Goal: Transaction & Acquisition: Purchase product/service

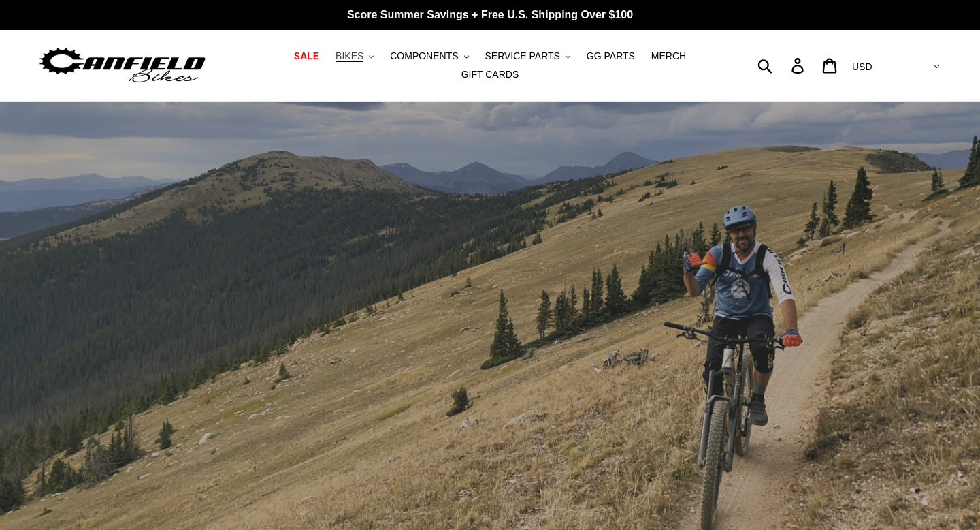
click at [357, 60] on span "BIKES" at bounding box center [350, 56] width 28 height 12
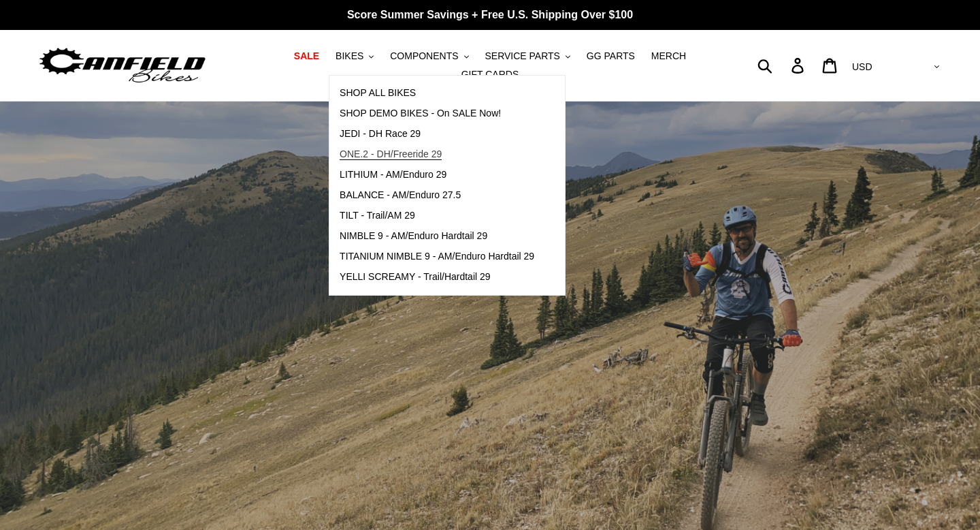
click at [389, 152] on span "ONE.2 - DH/Freeride 29" at bounding box center [391, 154] width 102 height 12
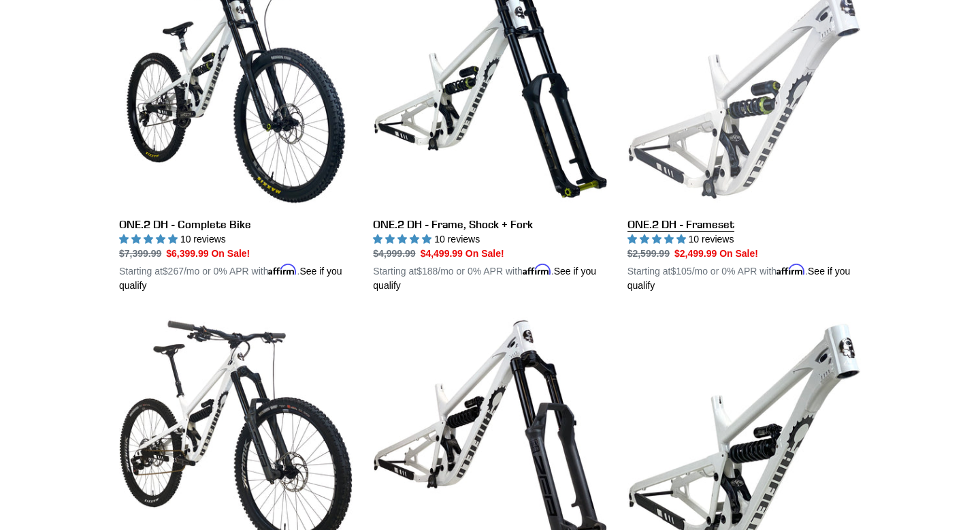
scroll to position [624, 0]
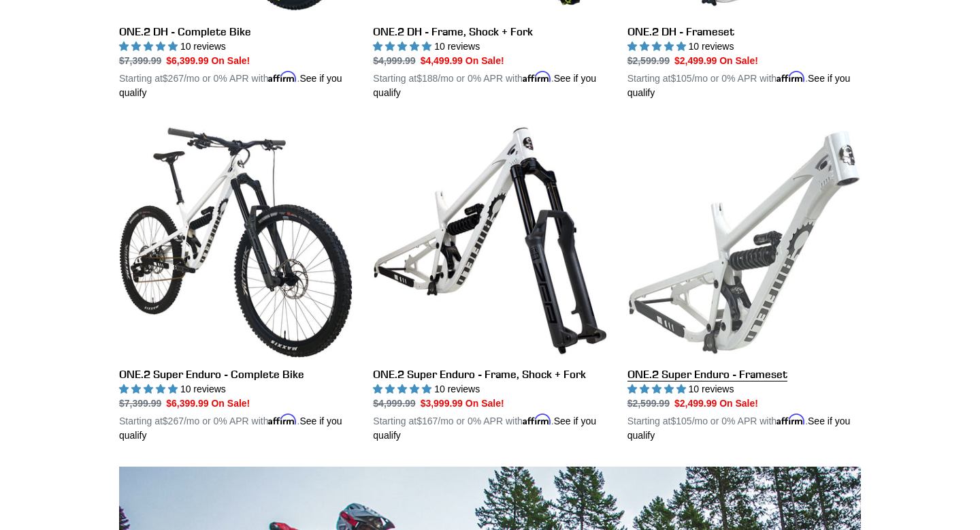
click at [695, 191] on link "ONE.2 Super Enduro - Frameset" at bounding box center [744, 283] width 233 height 319
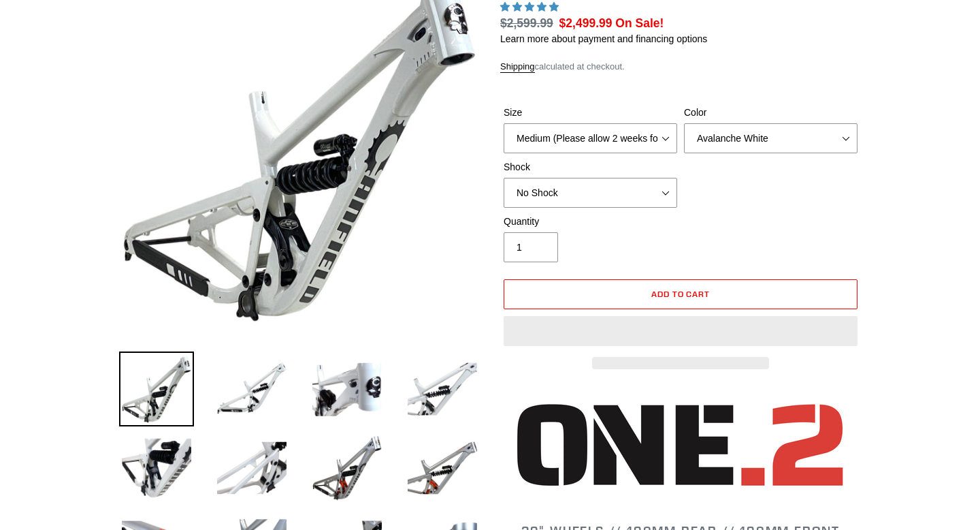
scroll to position [170, 0]
select select "highest-rating"
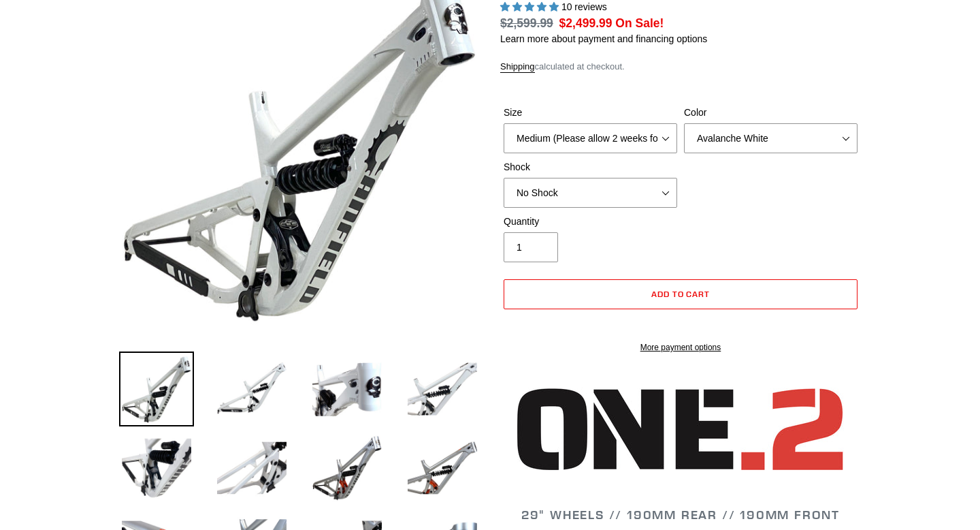
scroll to position [0, 0]
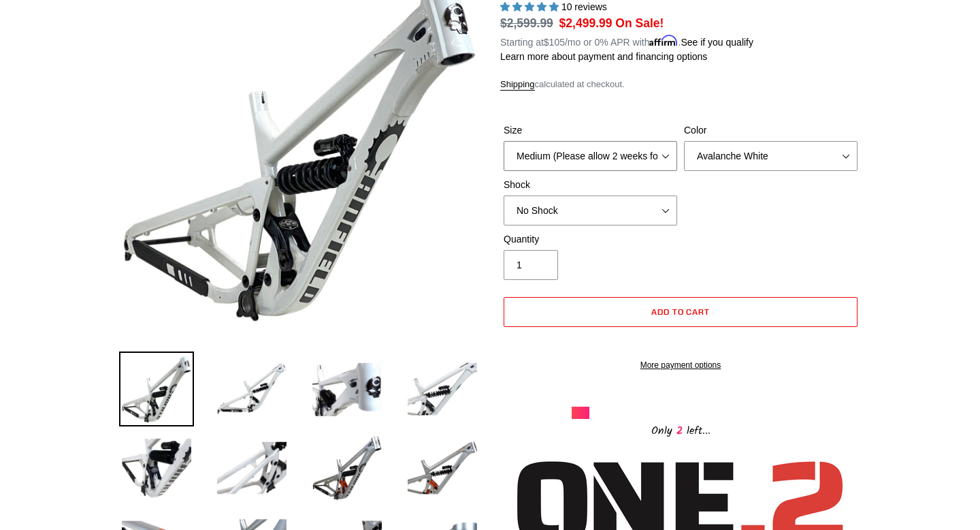
click at [663, 155] on select "Medium (Please allow 2 weeks for delivery) Large (Sold Out)" at bounding box center [591, 156] width 174 height 30
click at [667, 202] on select "No Shock RockShox Vivid Coil" at bounding box center [591, 210] width 174 height 30
select select "RockShox Vivid Coil"
click at [597, 152] on select "Medium (Please allow 2 weeks for delivery) Large (Sold Out)" at bounding box center [591, 156] width 174 height 30
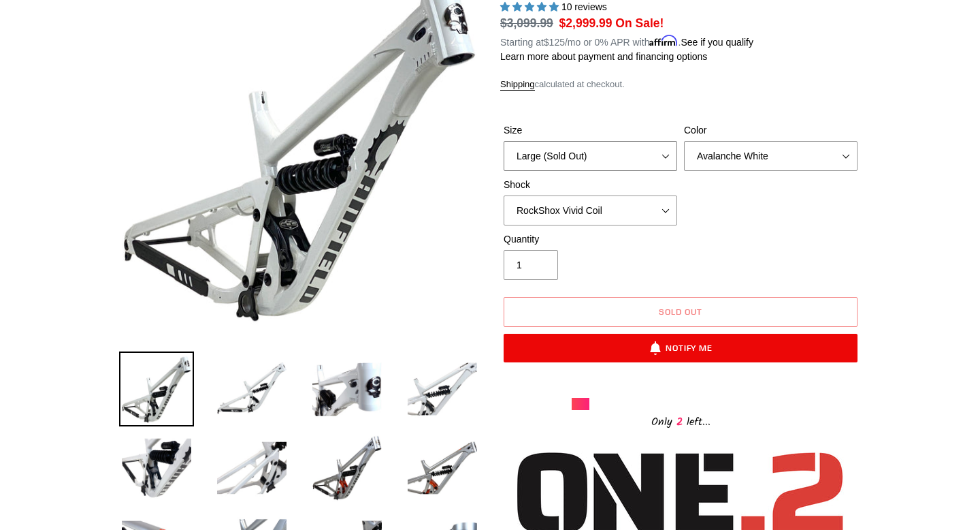
click at [600, 163] on select "Medium (Please allow 2 weeks for delivery) Large (Sold Out)" at bounding box center [591, 156] width 174 height 30
select select "Medium (Please allow 2 weeks for delivery)"
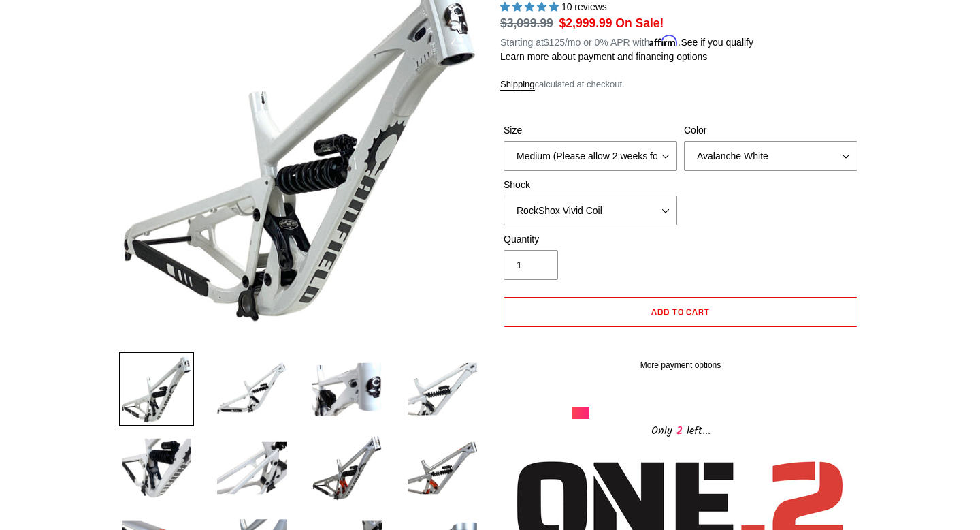
click at [619, 227] on div "Size Medium (Please allow 2 weeks for delivery) Large (Sold Out) Color Avalanch…" at bounding box center [680, 177] width 361 height 109
click at [615, 212] on select "No Shock RockShox Vivid Coil" at bounding box center [591, 210] width 174 height 30
select select "No Shock"
click at [784, 169] on select "Avalanche White Bentonite Grey" at bounding box center [771, 156] width 174 height 30
click at [773, 153] on select "Avalanche White Bentonite Grey" at bounding box center [771, 156] width 174 height 30
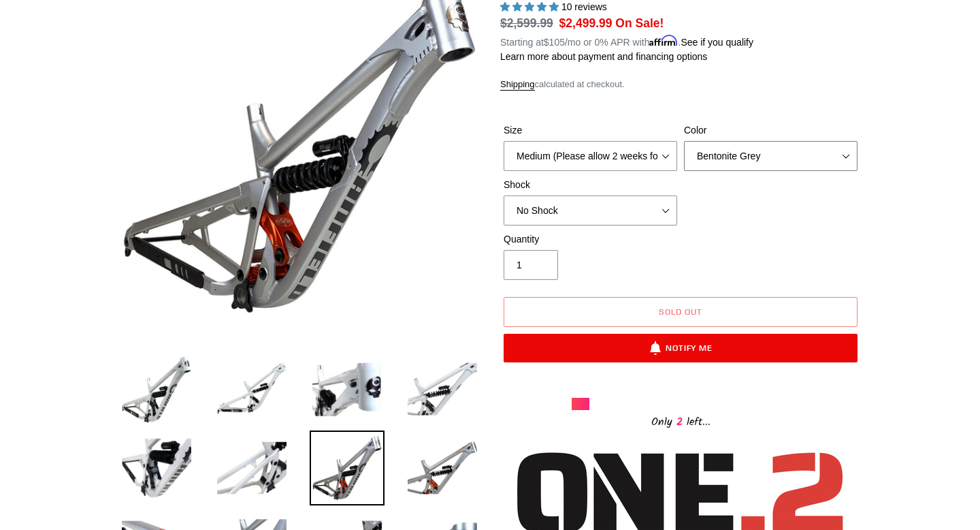
click at [765, 164] on select "Avalanche White Bentonite Grey" at bounding box center [771, 156] width 174 height 30
select select "Avalanche White"
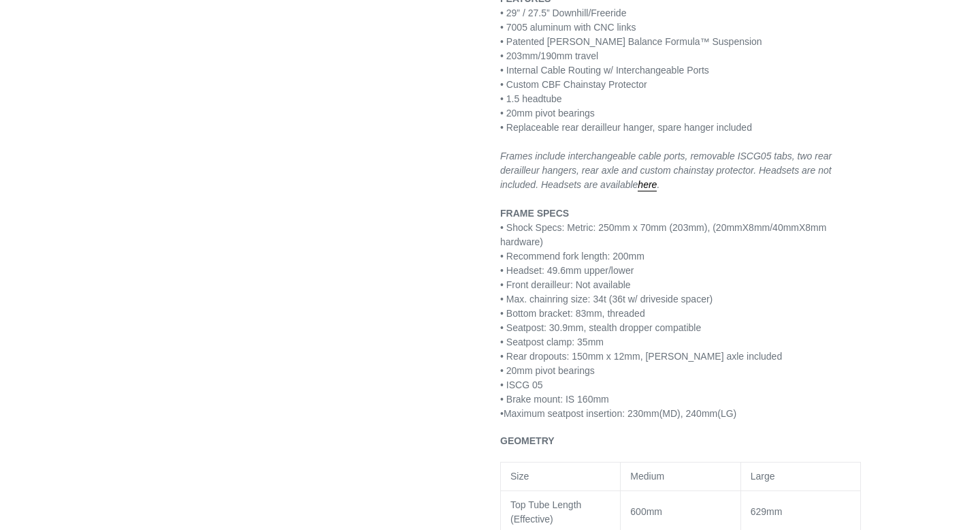
scroll to position [928, 0]
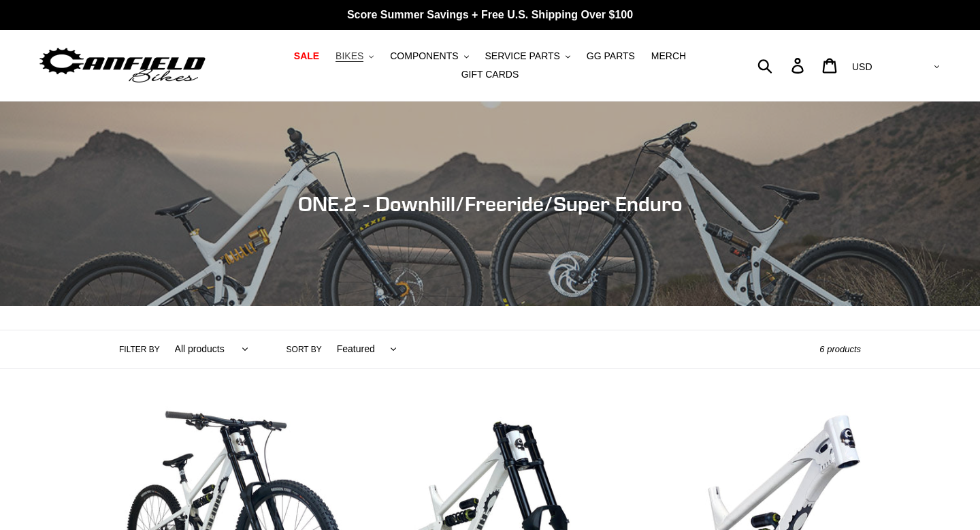
click at [361, 52] on span "BIKES" at bounding box center [350, 56] width 28 height 12
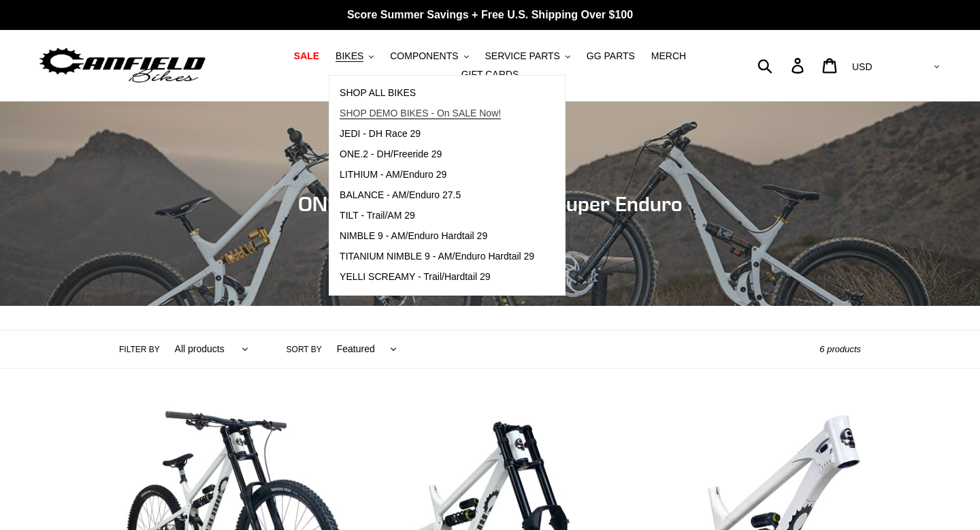
click at [442, 114] on span "SHOP DEMO BIKES - On SALE Now!" at bounding box center [420, 114] width 161 height 12
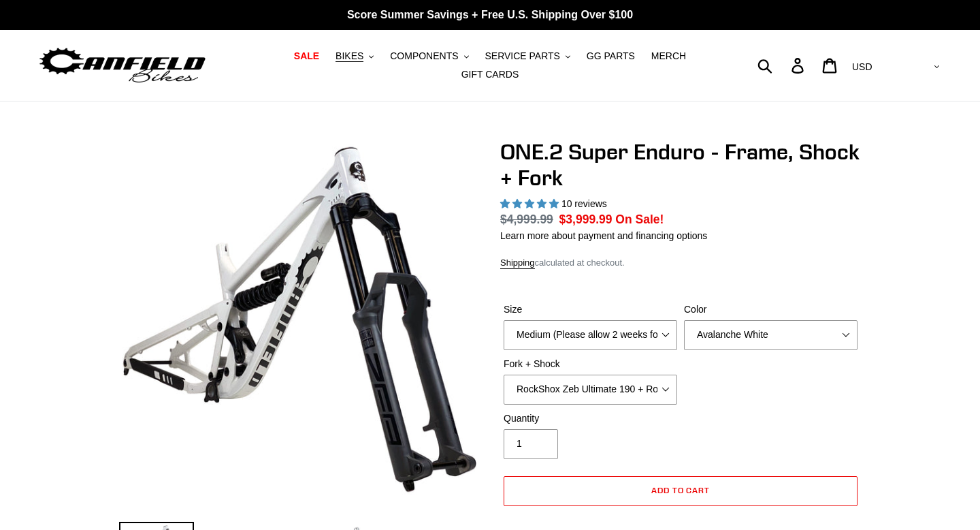
select select "highest-rating"
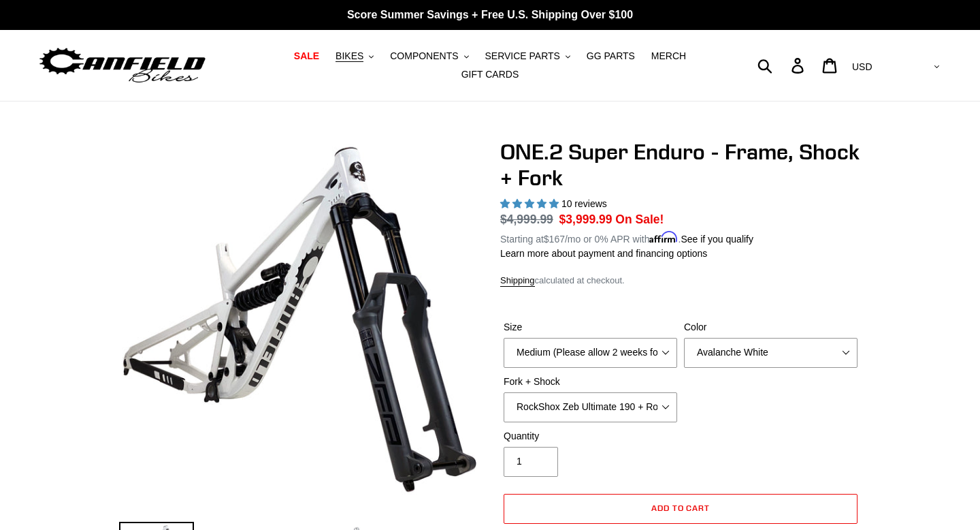
click at [648, 380] on label "Fork + Shock" at bounding box center [591, 381] width 174 height 14
click at [648, 392] on select "RockShox Zeb Ultimate 190 + RockShox Vivid UltDH Coil 250x70" at bounding box center [591, 407] width 174 height 30
click at [648, 408] on select "RockShox Zeb Ultimate 190 + RockShox Vivid UltDH Coil 250x70" at bounding box center [591, 407] width 174 height 30
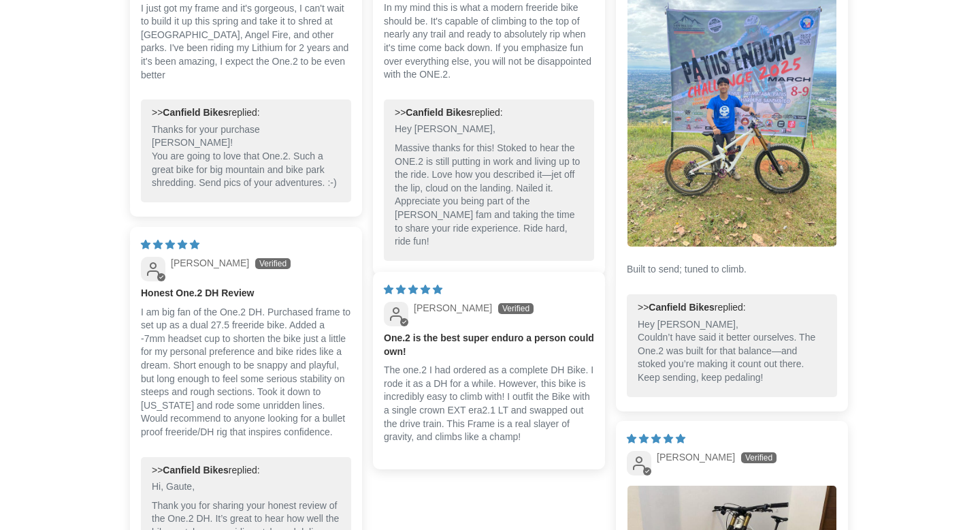
scroll to position [2978, 0]
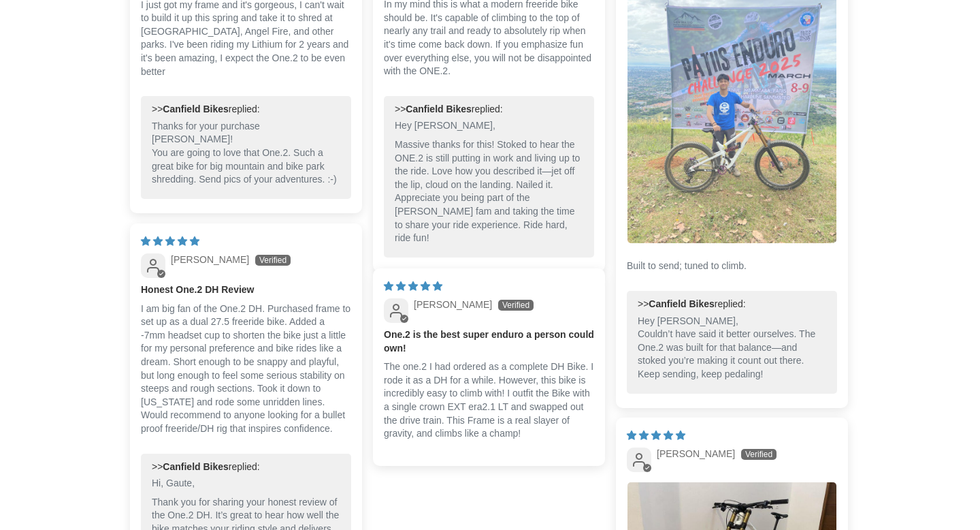
click at [697, 168] on img "Link to user picture 1" at bounding box center [732, 103] width 209 height 279
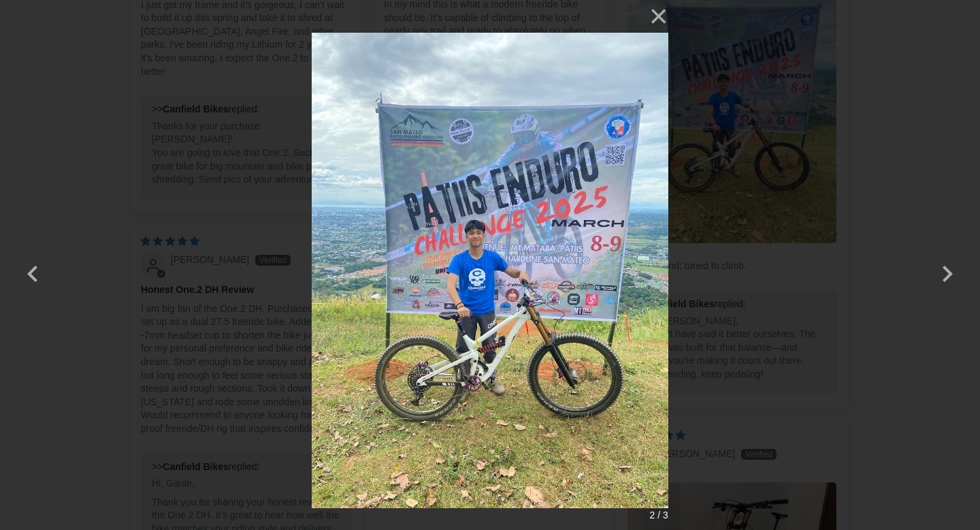
click at [880, 173] on div "× 2 / 3 Loading..." at bounding box center [490, 265] width 980 height 530
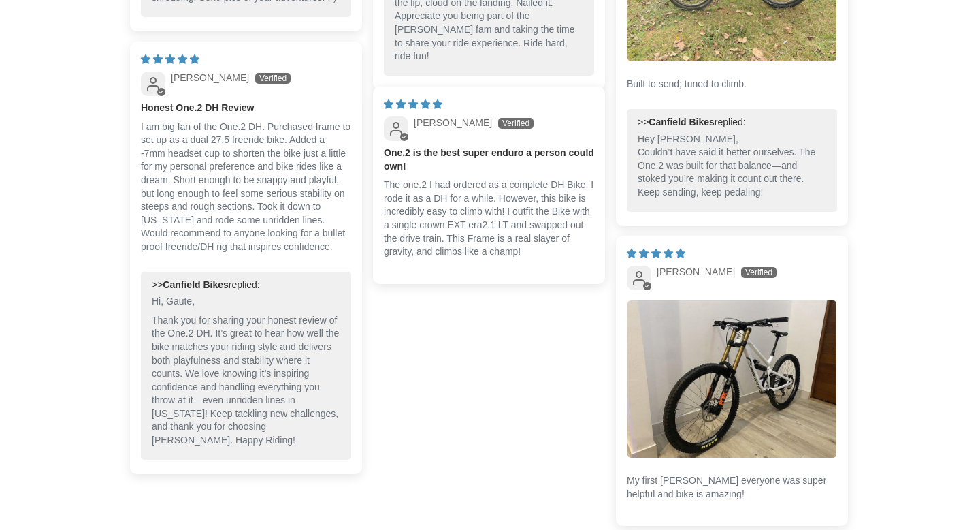
scroll to position [3165, 0]
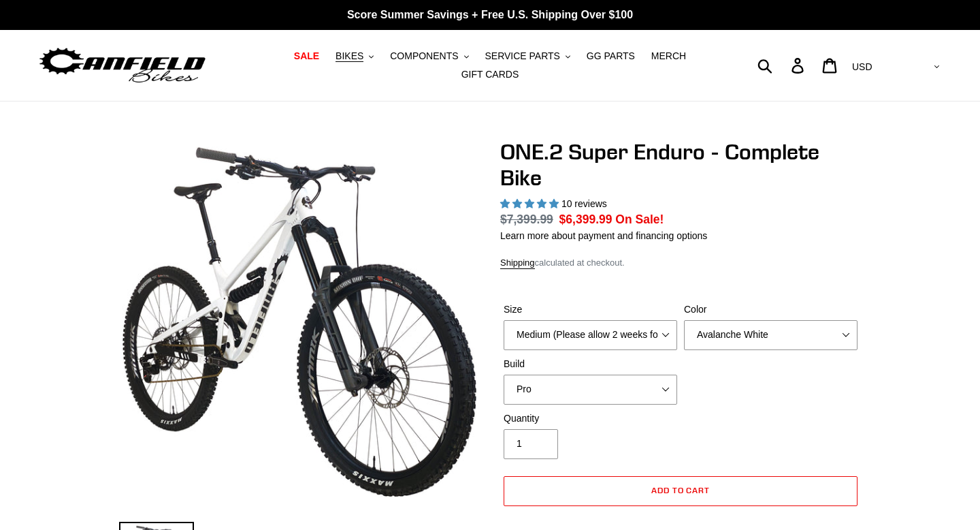
select select "highest-rating"
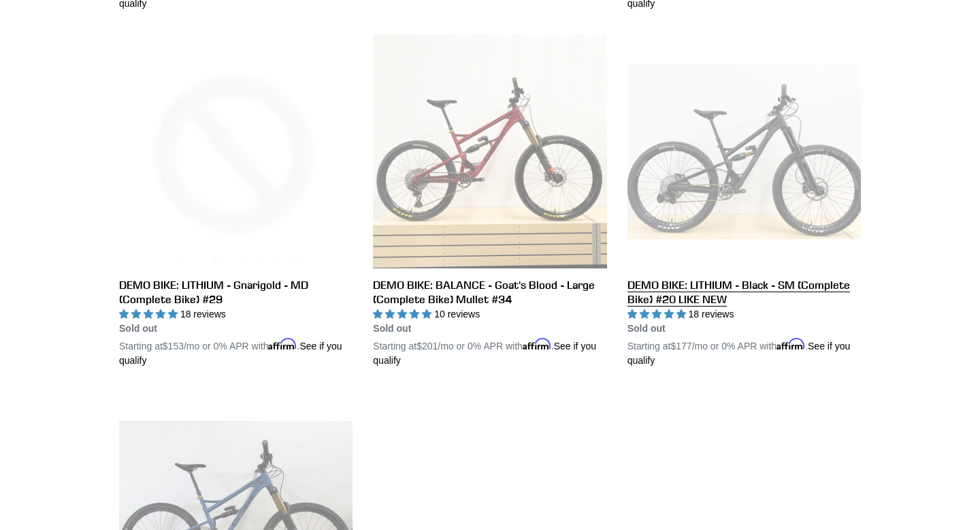
scroll to position [2180, 0]
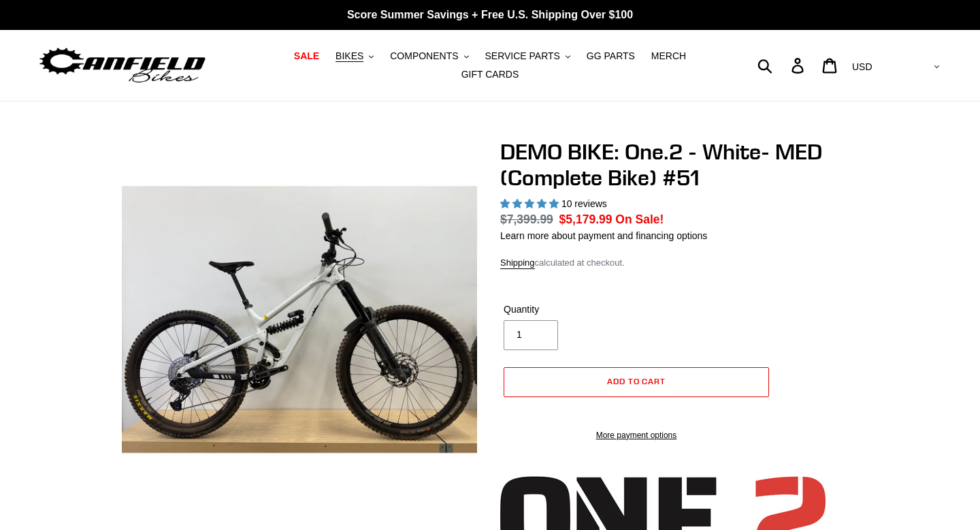
select select "highest-rating"
